Goal: Register for event/course

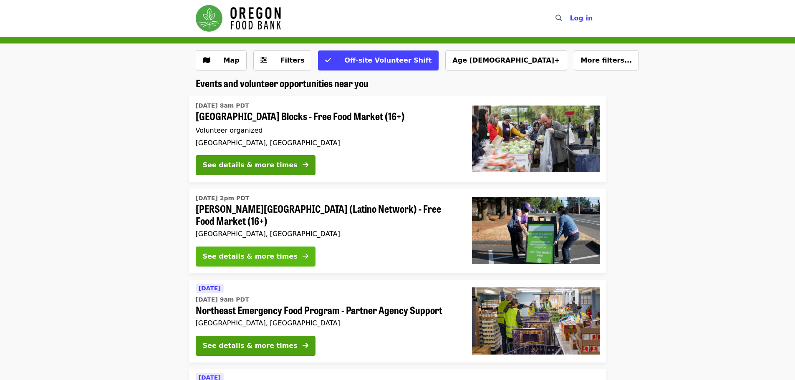
click at [252, 258] on div "See details & more times" at bounding box center [250, 257] width 95 height 10
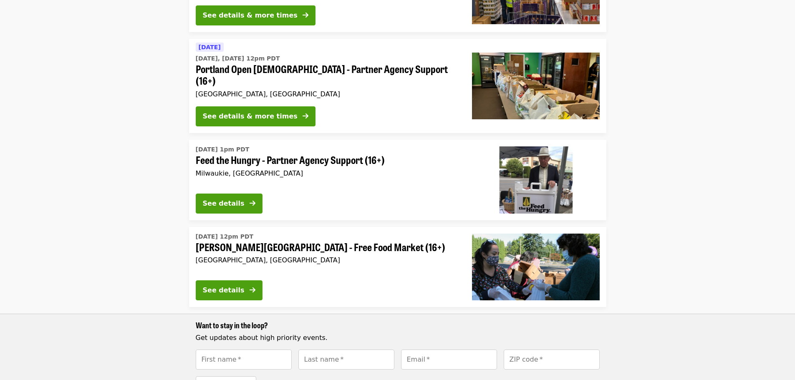
scroll to position [334, 0]
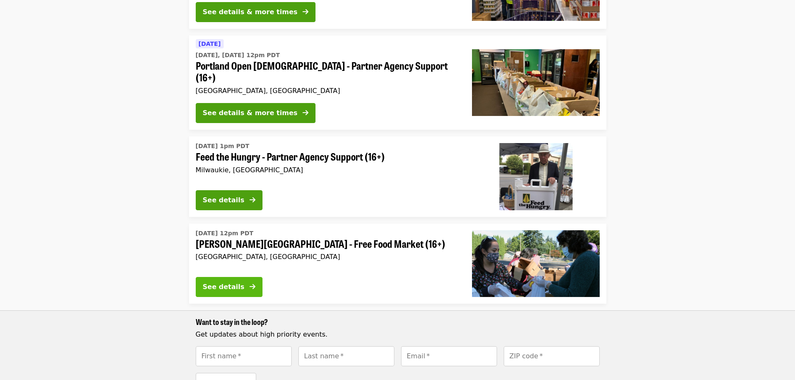
click at [220, 282] on div "See details" at bounding box center [224, 287] width 42 height 10
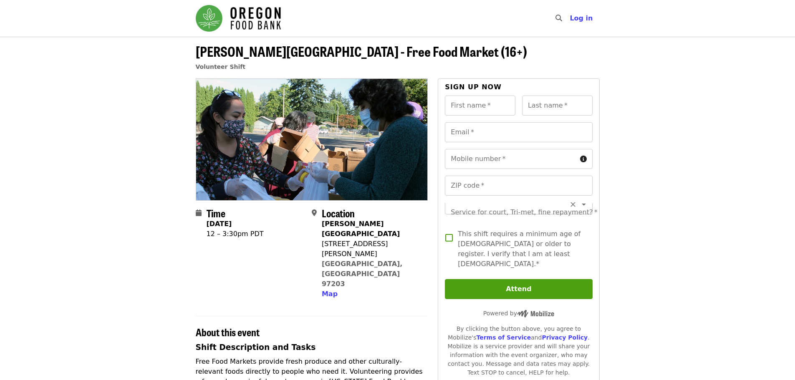
scroll to position [10, 0]
